Goal: Complete application form

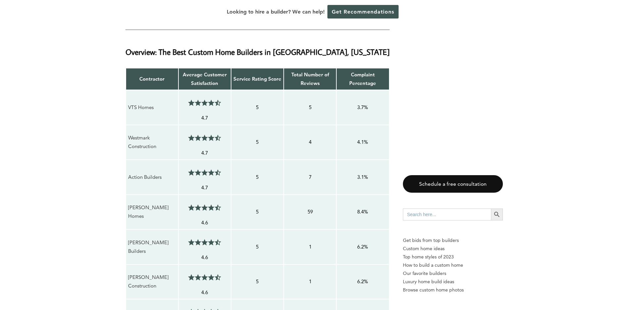
scroll to position [563, 0]
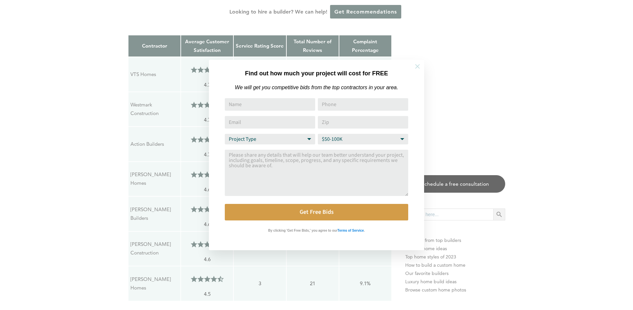
click at [417, 66] on icon at bounding box center [417, 66] width 5 height 5
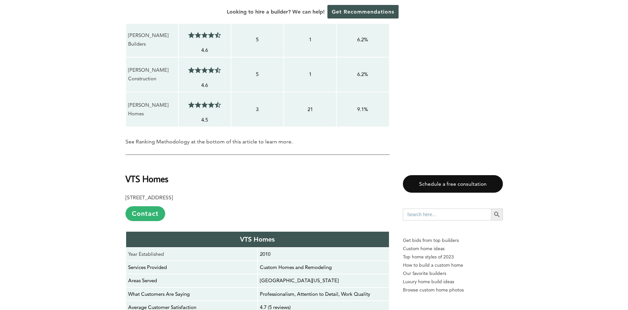
scroll to position [860, 0]
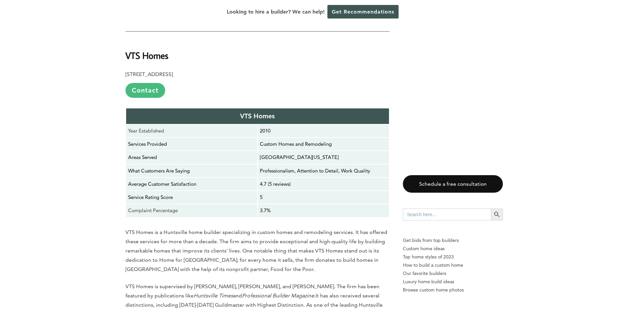
click at [148, 83] on link "Contact" at bounding box center [145, 90] width 40 height 15
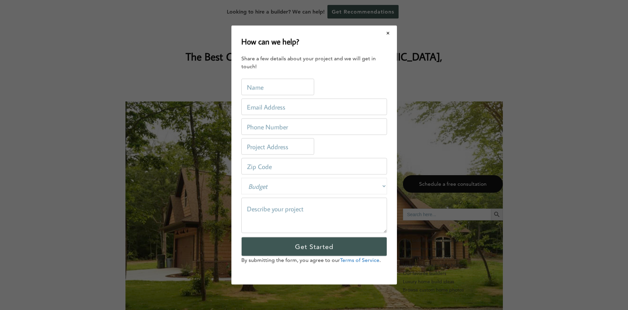
scroll to position [0, 0]
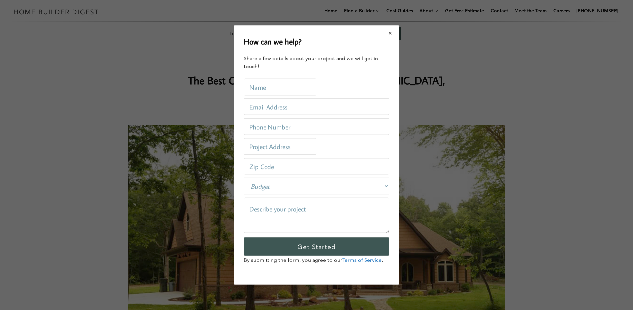
click at [389, 35] on button "Close modal" at bounding box center [391, 33] width 18 height 14
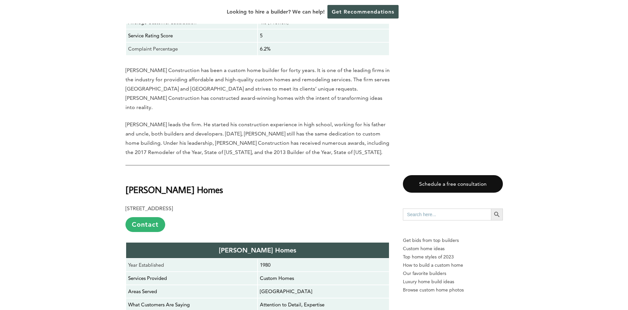
scroll to position [2647, 0]
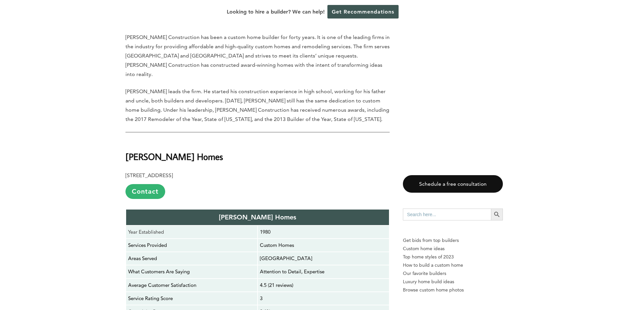
click at [284, 281] on p "4.5 (21 reviews)" at bounding box center [323, 285] width 127 height 9
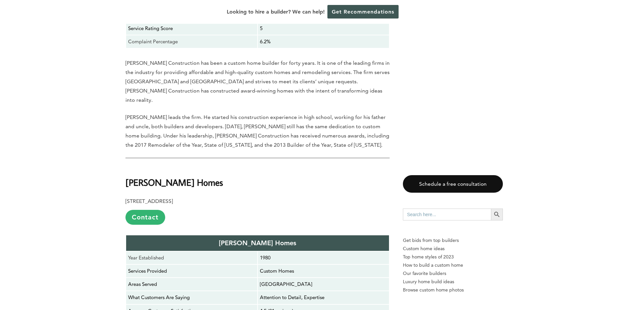
scroll to position [2614, 0]
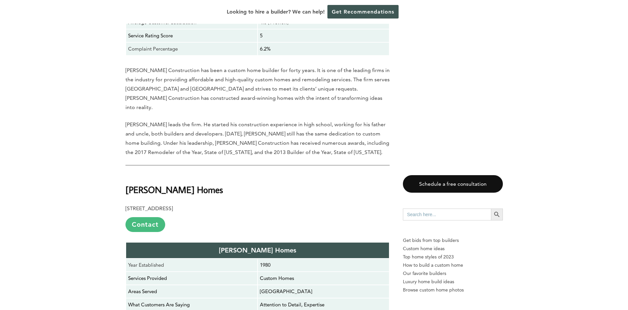
click at [150, 217] on link "Contact" at bounding box center [145, 224] width 40 height 15
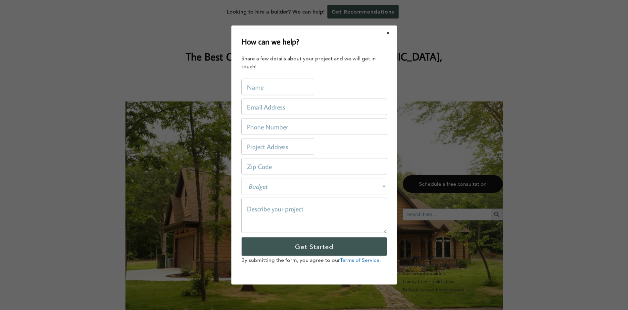
scroll to position [0, 0]
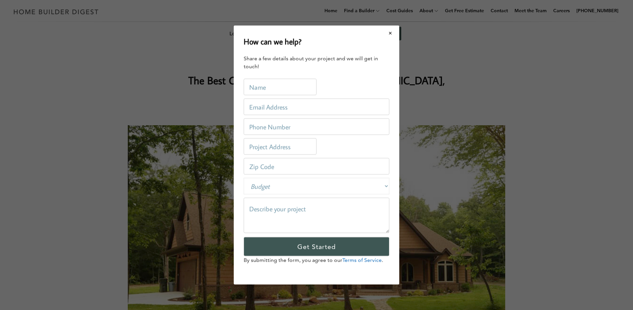
click at [256, 91] on input "text" at bounding box center [280, 87] width 73 height 17
type input "m"
type input "Mike"
type input "hardbottomshoes1@gmail.com"
click at [255, 130] on input "tel" at bounding box center [317, 126] width 146 height 17
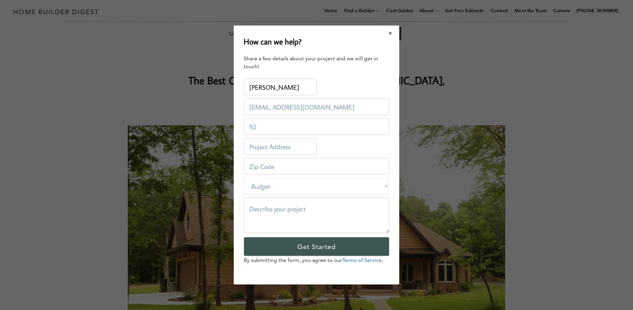
type input "9"
type input "2564508269"
click at [262, 165] on input "number" at bounding box center [317, 166] width 146 height 17
select select "1000000-9999999"
click at [256, 211] on textarea at bounding box center [317, 215] width 146 height 35
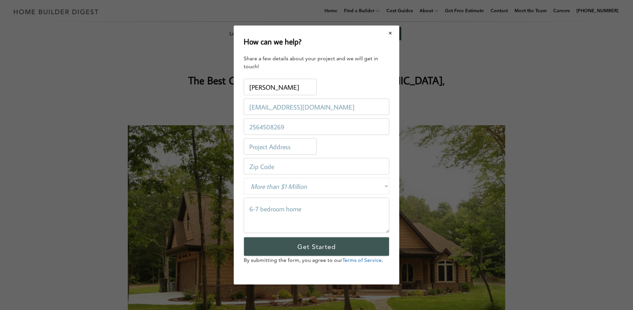
type textarea "6-7 bedroom home"
select select "250000-500000"
click at [275, 166] on input "number" at bounding box center [317, 166] width 146 height 17
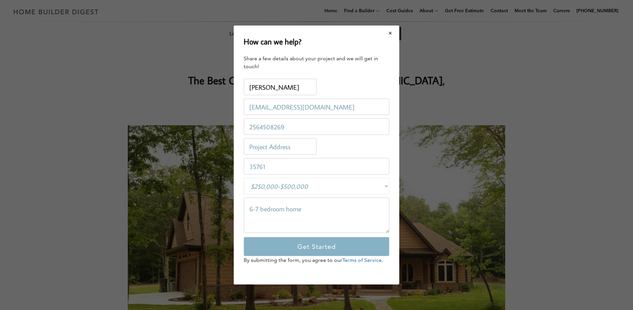
type input "35761"
click at [269, 252] on input "Get Started" at bounding box center [317, 246] width 146 height 19
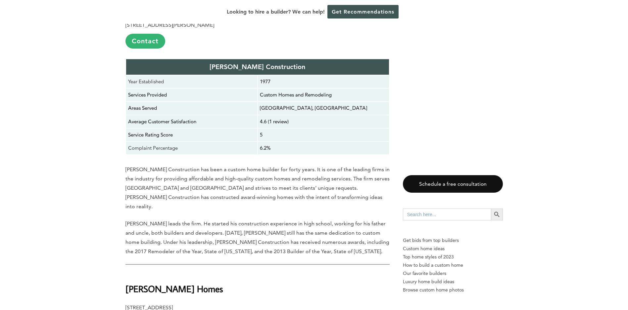
scroll to position [2548, 0]
